Goal: Navigation & Orientation: Find specific page/section

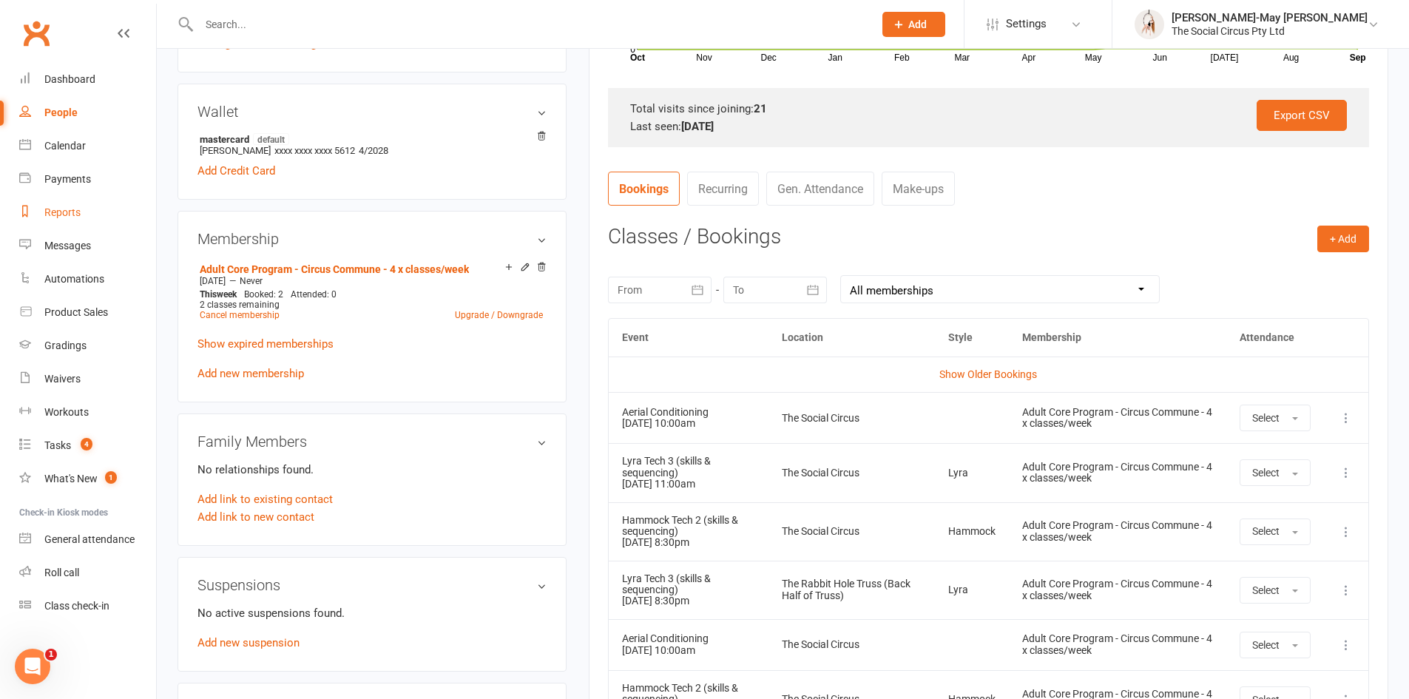
scroll to position [444, 0]
click at [66, 148] on div "Calendar" at bounding box center [64, 146] width 41 height 12
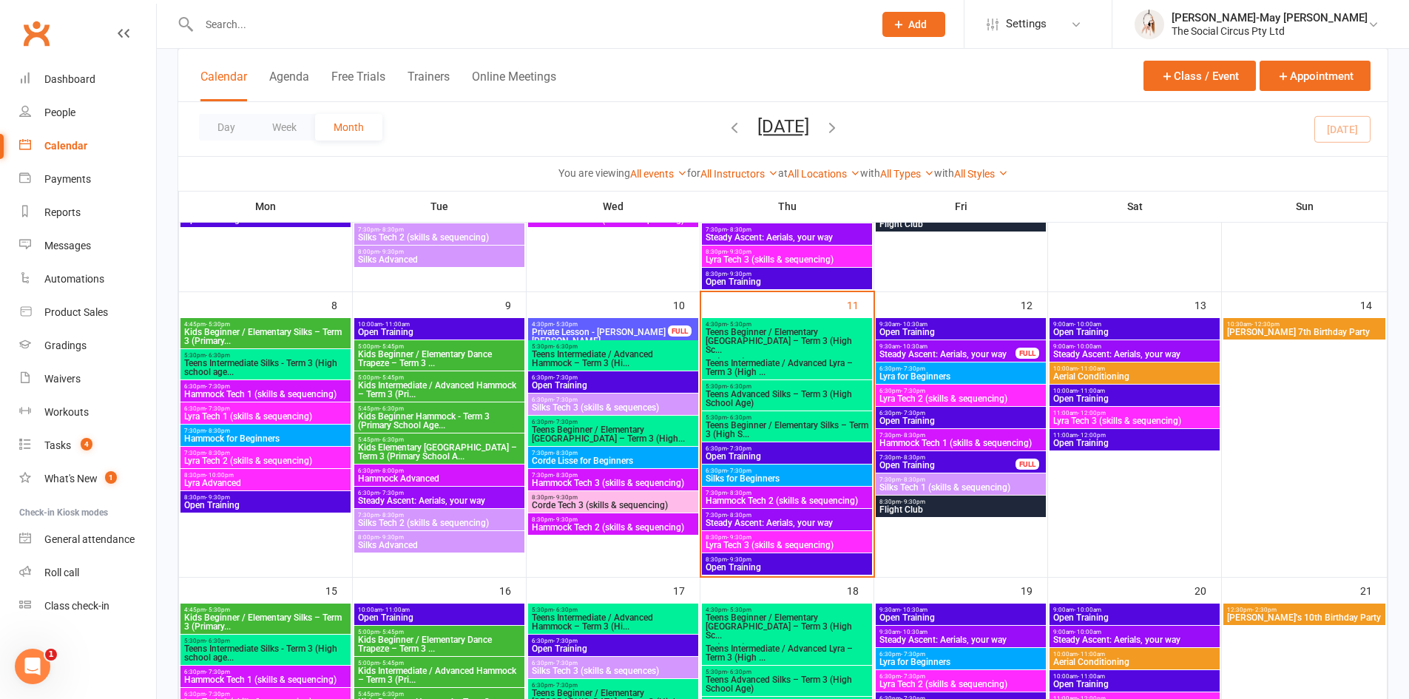
scroll to position [296, 0]
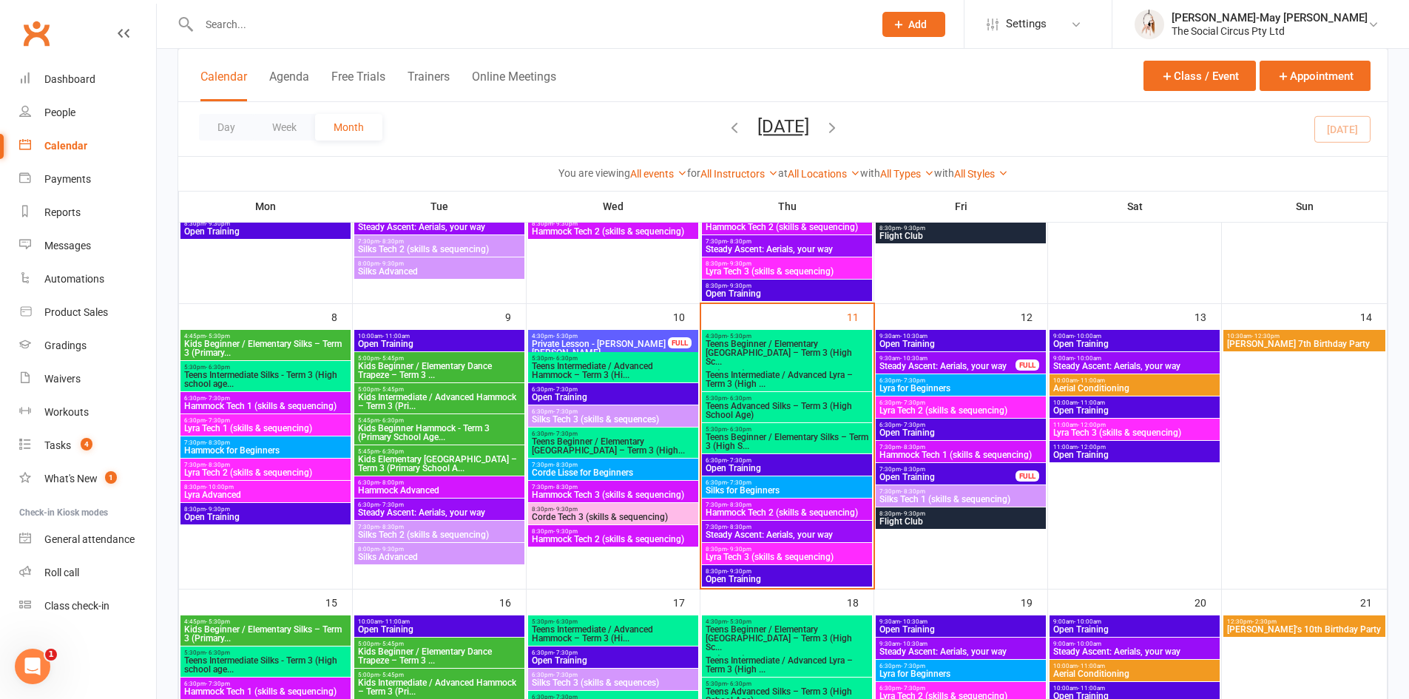
click at [430, 397] on span "Kids Intermediate / Advanced Hammock – Term 3 (Pri..." at bounding box center [439, 402] width 164 height 18
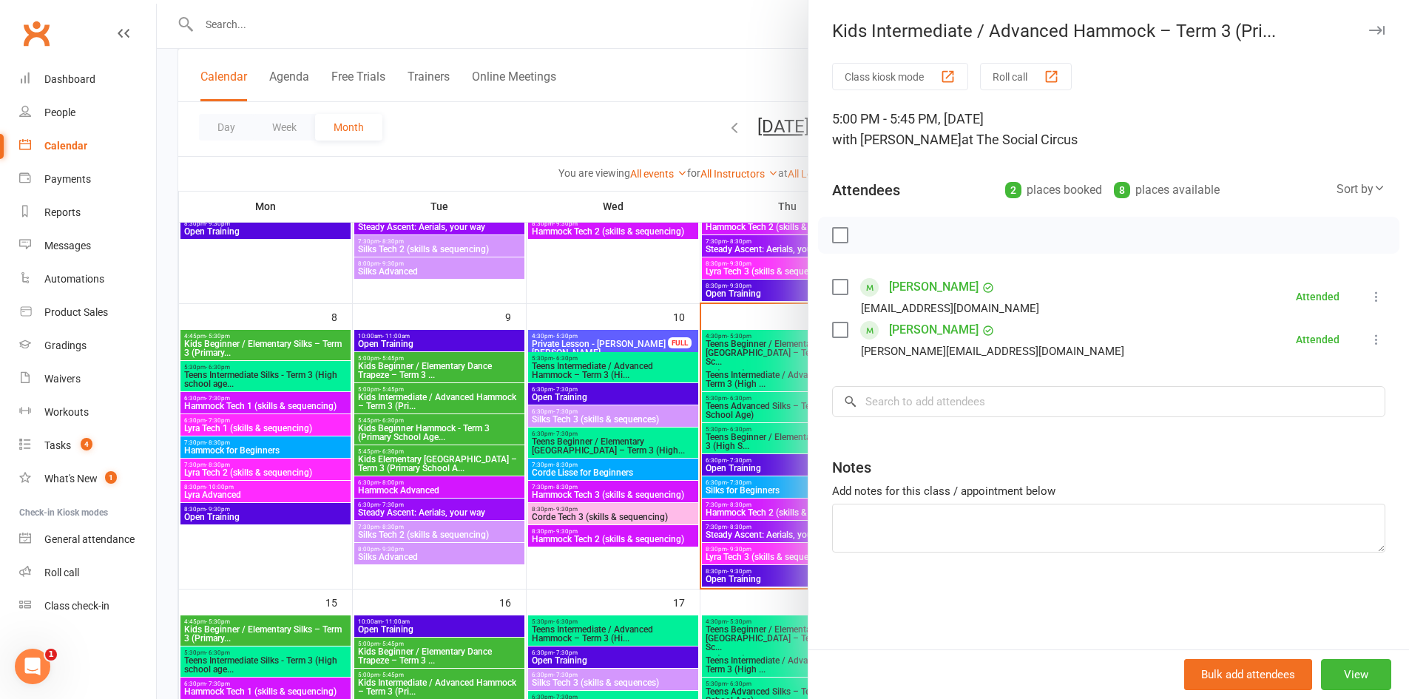
click at [434, 371] on div at bounding box center [783, 349] width 1253 height 699
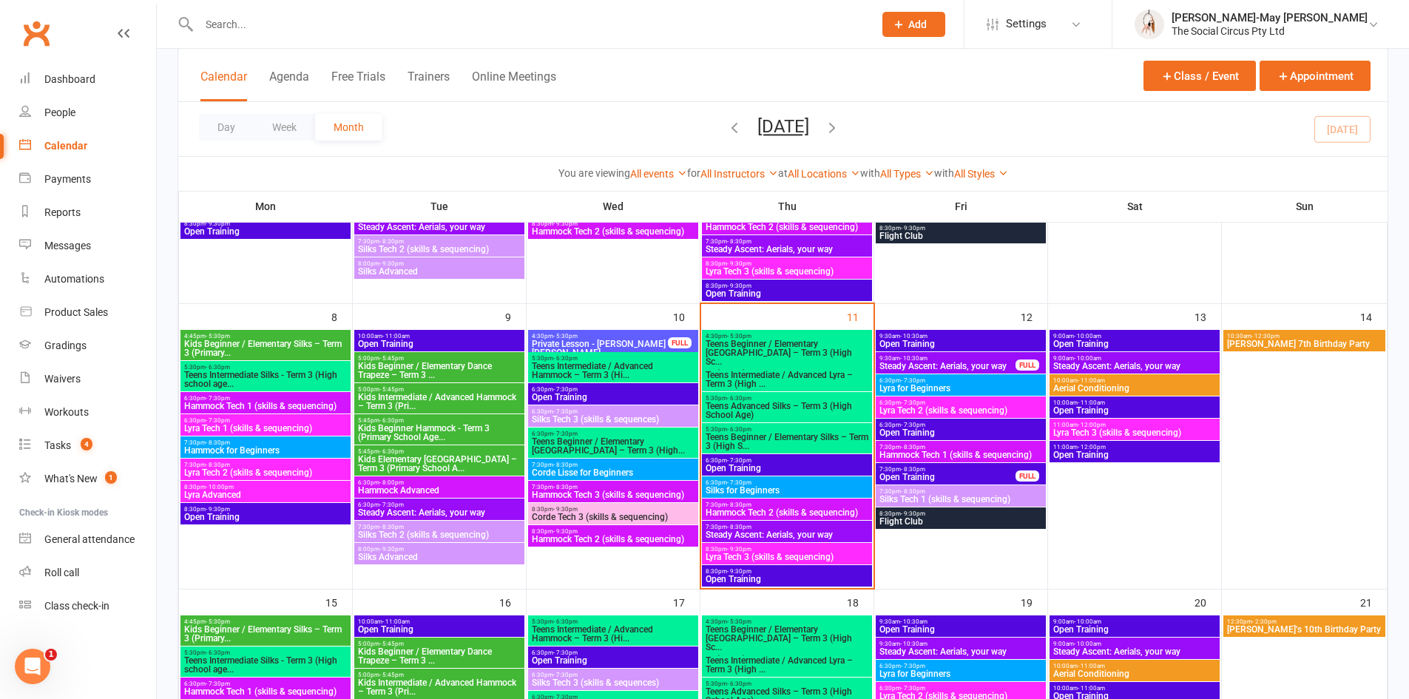
click at [434, 371] on span "Kids Beginner / Elementary Dance Trapeze – Term 3 ..." at bounding box center [439, 371] width 164 height 18
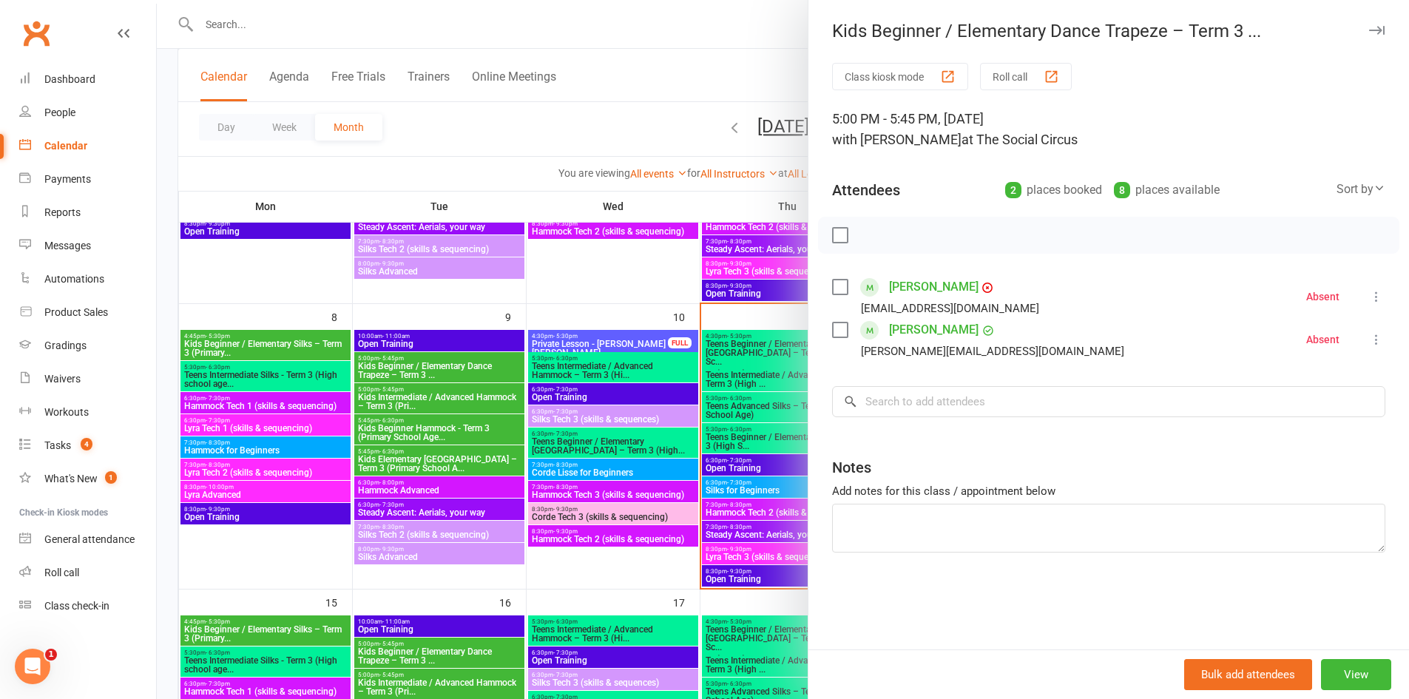
click at [431, 437] on div at bounding box center [783, 349] width 1253 height 699
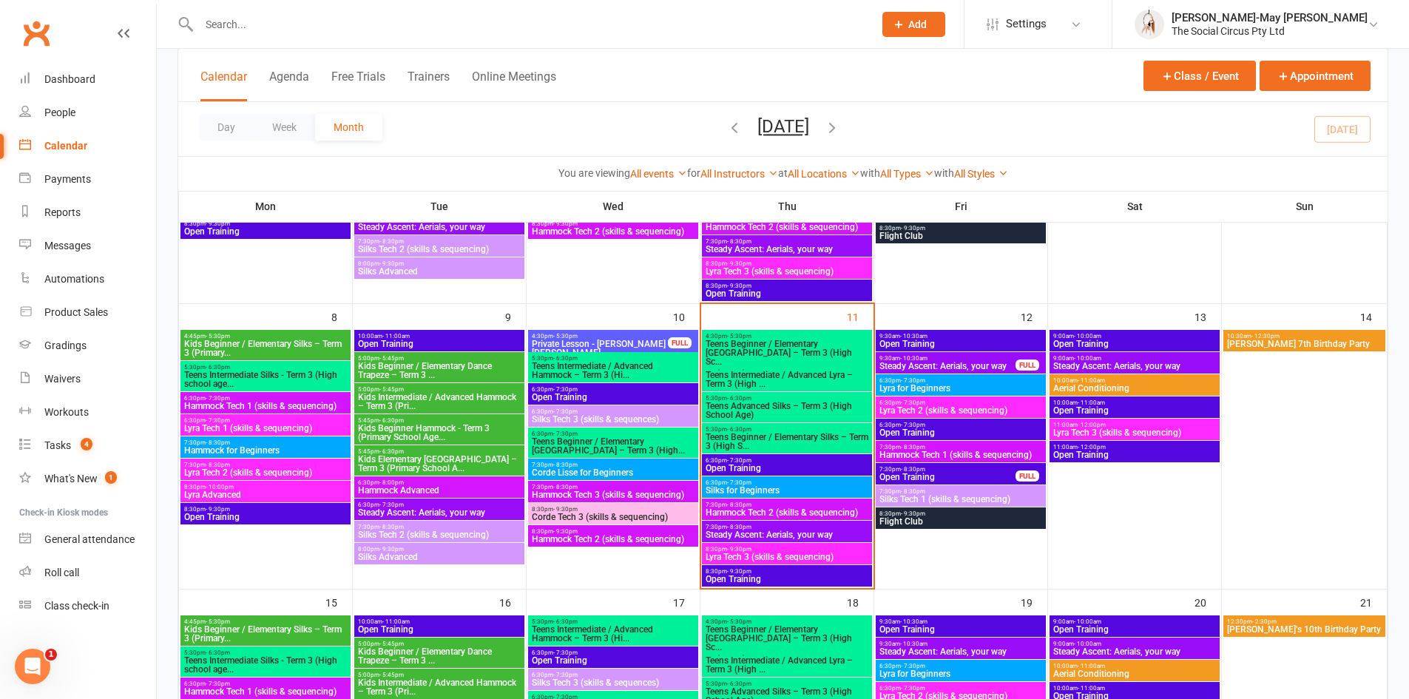
click at [431, 435] on span "Kids Beginner Hammock - Term 3 (Primary School Age..." at bounding box center [439, 433] width 164 height 18
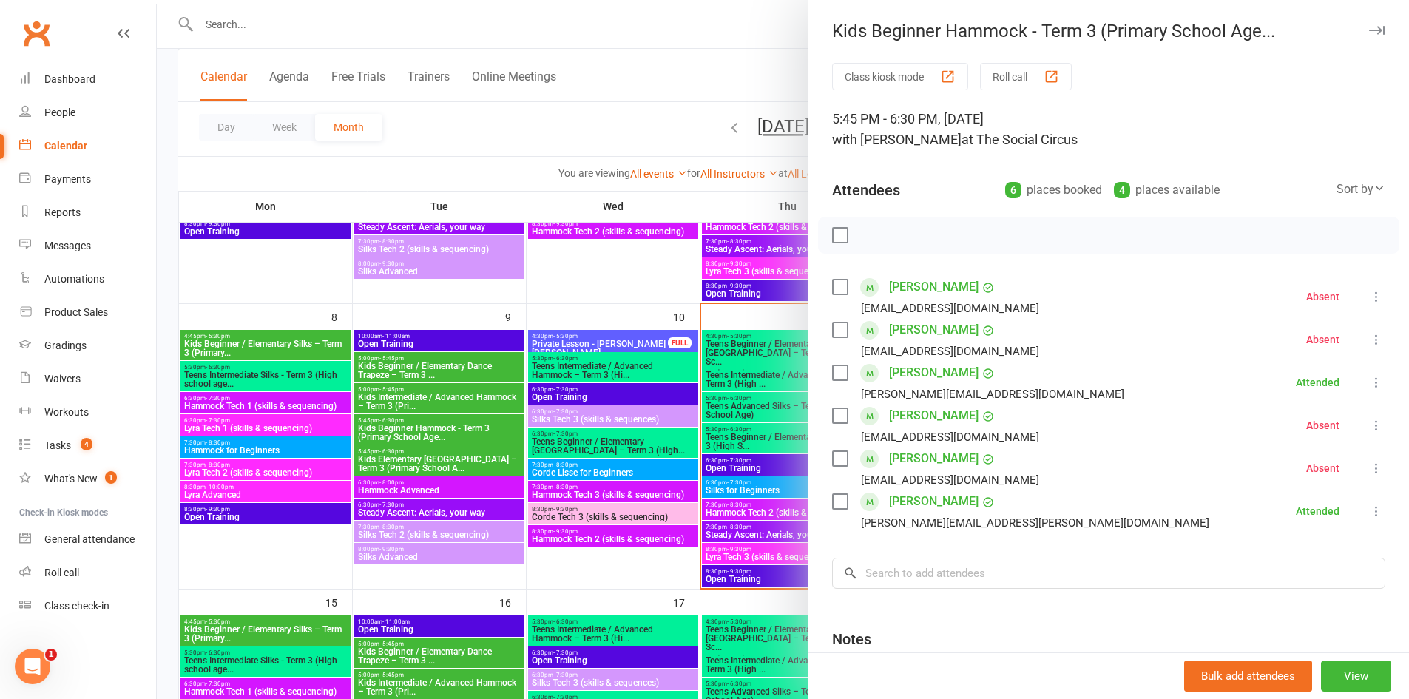
click at [431, 436] on div at bounding box center [783, 349] width 1253 height 699
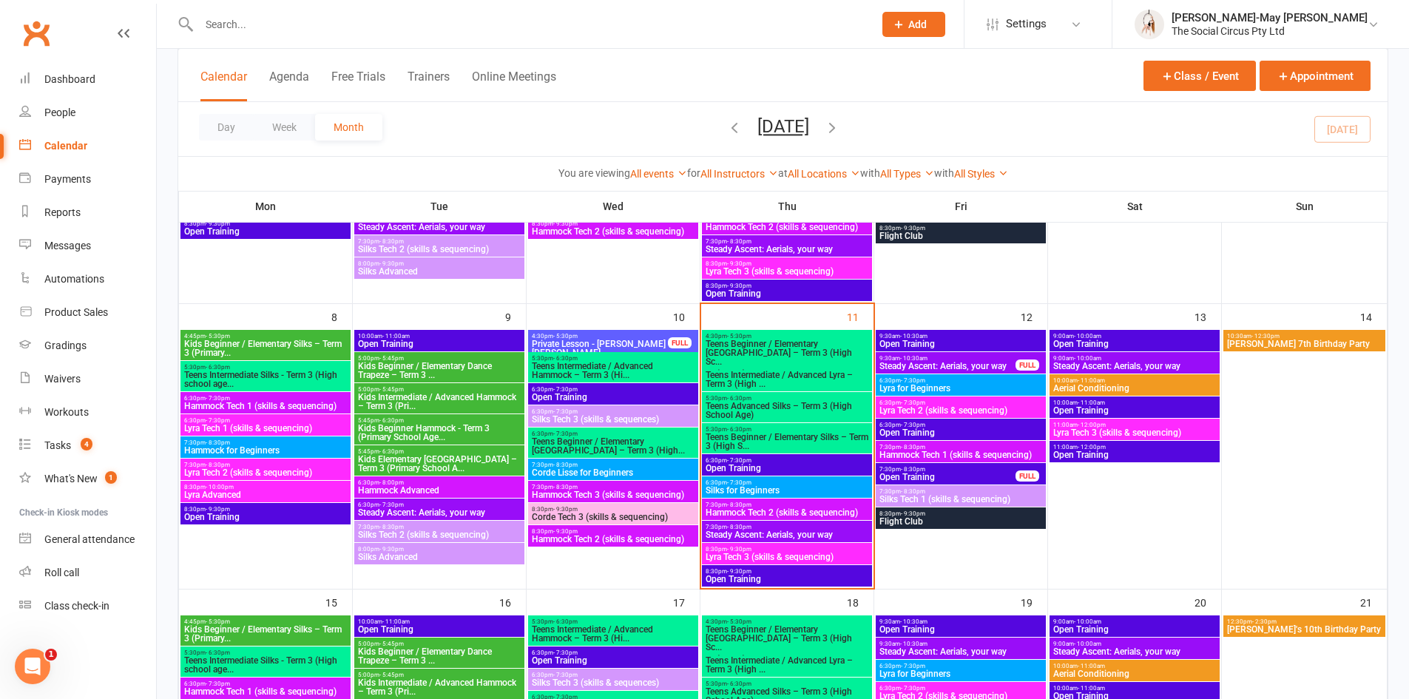
click at [428, 434] on span "Kids Beginner Hammock - Term 3 (Primary School Age..." at bounding box center [439, 433] width 164 height 18
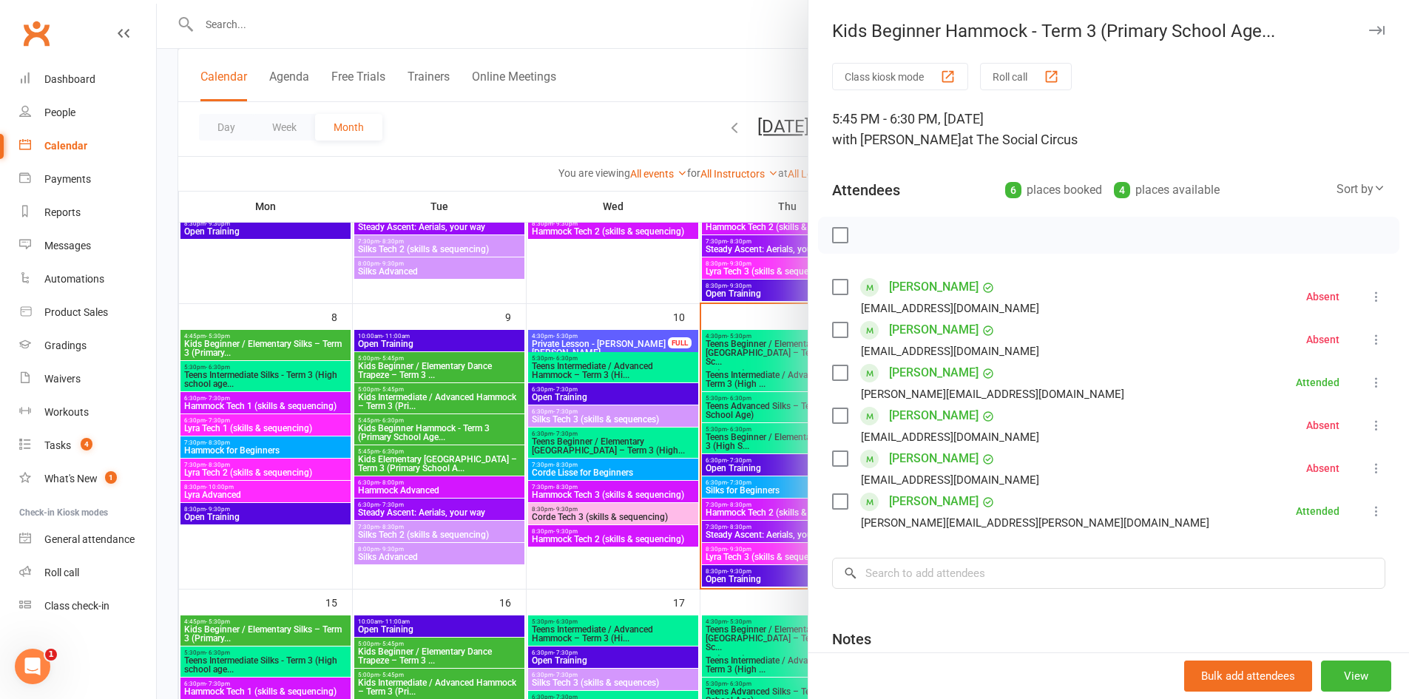
click at [431, 454] on div at bounding box center [783, 349] width 1253 height 699
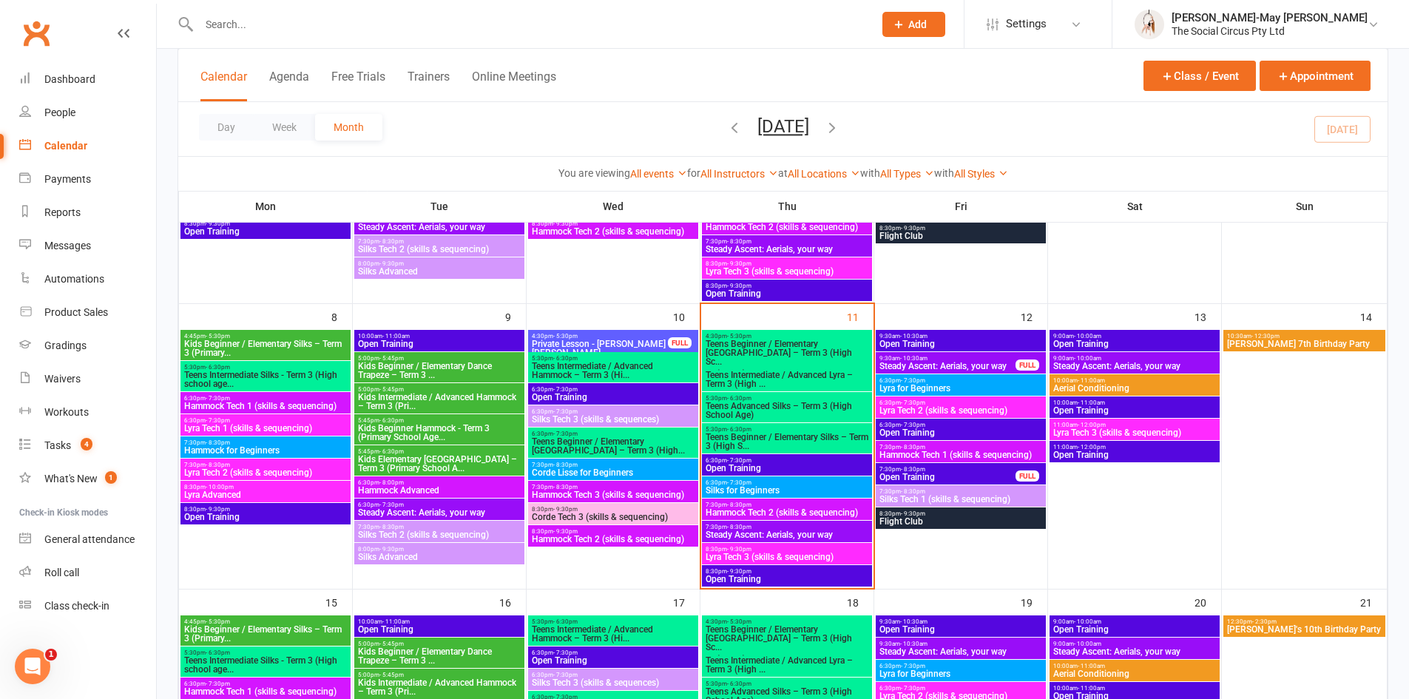
click at [431, 455] on span "Kids Elementary [GEOGRAPHIC_DATA] – Term 3 (Primary School A..." at bounding box center [439, 464] width 164 height 18
